Goal: Information Seeking & Learning: Find specific fact

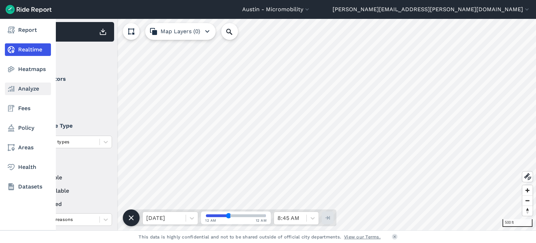
click at [27, 88] on link "Analyze" at bounding box center [28, 88] width 46 height 13
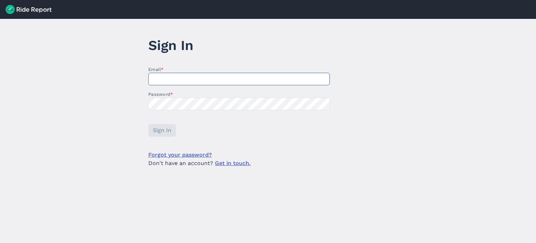
type input "[PERSON_NAME][EMAIL_ADDRESS][PERSON_NAME][DOMAIN_NAME]"
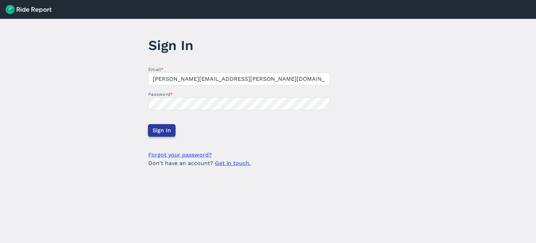
click at [168, 132] on span "Sign In" at bounding box center [162, 130] width 18 height 8
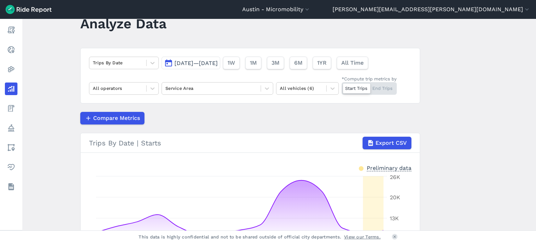
scroll to position [25, 0]
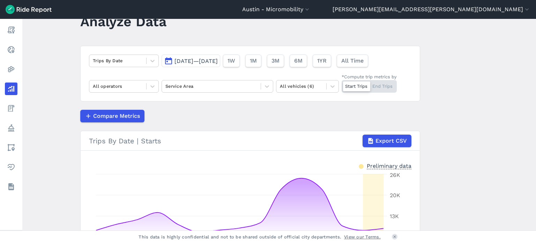
click at [177, 61] on span "[DATE]—[DATE]" at bounding box center [196, 61] width 43 height 7
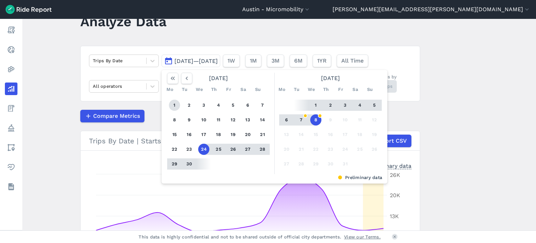
click at [174, 104] on button "1" at bounding box center [174, 104] width 11 height 11
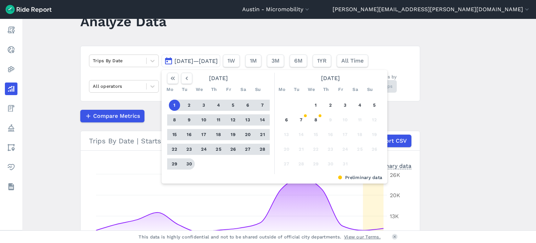
click at [188, 164] on button "30" at bounding box center [189, 163] width 11 height 11
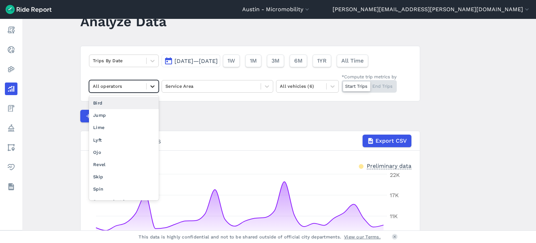
click at [152, 90] on div at bounding box center [153, 86] width 12 height 12
click at [123, 105] on div "Bird" at bounding box center [124, 103] width 70 height 12
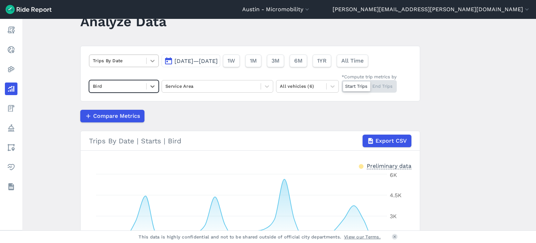
click at [155, 62] on div at bounding box center [153, 61] width 12 height 12
click at [381, 89] on div "Start Trips End Trips" at bounding box center [369, 86] width 55 height 13
click at [342, 84] on input "*Compute trip metrics by Start Trips End Trips" at bounding box center [342, 82] width 0 height 5
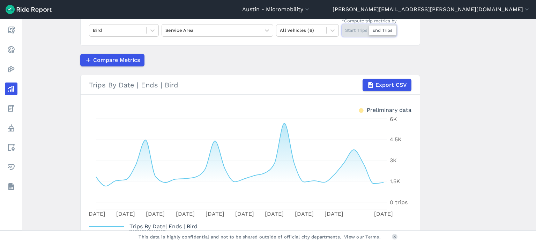
scroll to position [79, 0]
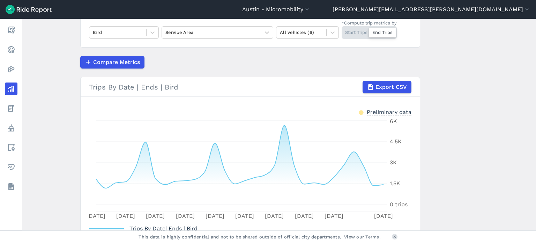
click at [354, 34] on div "Start Trips End Trips" at bounding box center [369, 32] width 55 height 13
click at [342, 31] on input "*Compute trip metrics by Start Trips End Trips" at bounding box center [342, 28] width 0 height 5
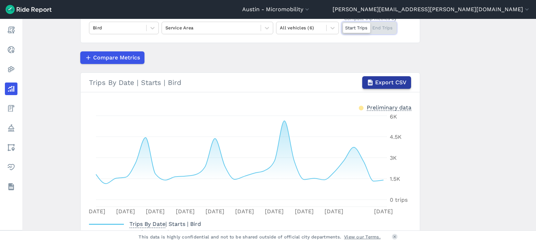
scroll to position [81, 0]
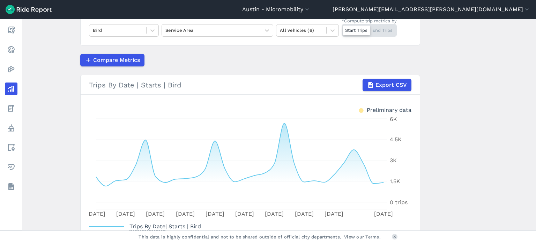
click at [379, 29] on div "Start Trips End Trips" at bounding box center [369, 30] width 55 height 13
click at [342, 29] on input "*Compute trip metrics by Start Trips End Trips" at bounding box center [342, 26] width 0 height 5
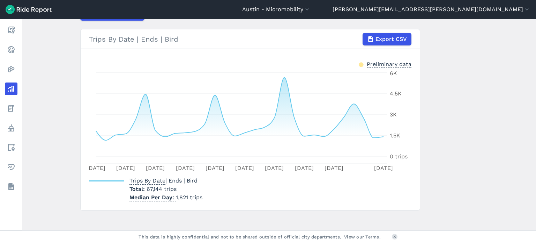
scroll to position [129, 0]
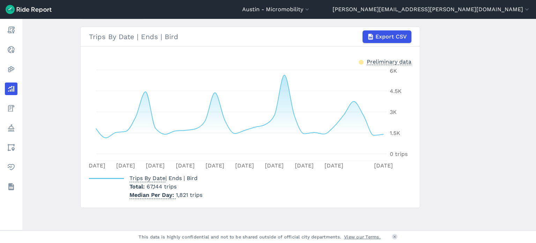
click at [153, 184] on span "67,144 trips" at bounding box center [162, 186] width 30 height 7
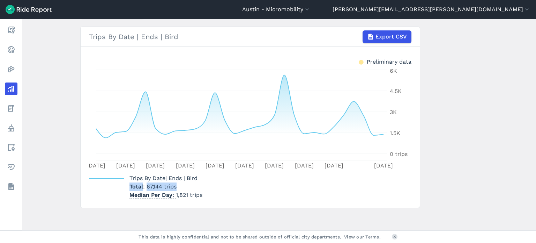
click at [153, 184] on span "67,144 trips" at bounding box center [162, 186] width 30 height 7
click at [147, 187] on span "67,144 trips" at bounding box center [162, 186] width 30 height 7
drag, startPoint x: 146, startPoint y: 186, endPoint x: 161, endPoint y: 187, distance: 14.7
click at [161, 187] on span "67,144 trips" at bounding box center [162, 186] width 30 height 7
copy span "67,144"
